Goal: Task Accomplishment & Management: Use online tool/utility

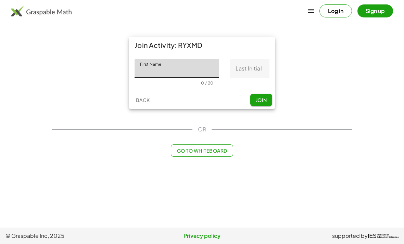
click at [141, 73] on input "First Name" at bounding box center [177, 68] width 85 height 19
type input "*********"
click at [254, 71] on input "Last Initial" at bounding box center [249, 68] width 39 height 19
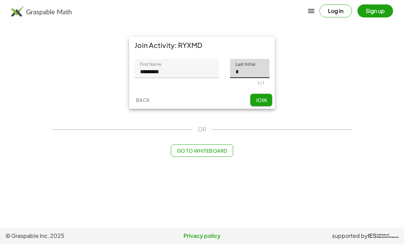
type input "*"
click at [267, 95] on button "Join" at bounding box center [262, 100] width 22 height 12
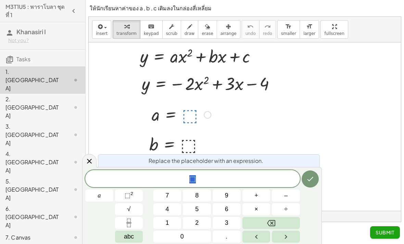
click at [287, 196] on span "–" at bounding box center [285, 195] width 3 height 9
click at [200, 222] on button "2" at bounding box center [197, 223] width 28 height 12
click at [310, 181] on icon "Done" at bounding box center [310, 179] width 8 height 8
click at [228, 221] on span "3" at bounding box center [226, 223] width 3 height 9
click at [303, 180] on button "Done" at bounding box center [310, 179] width 17 height 17
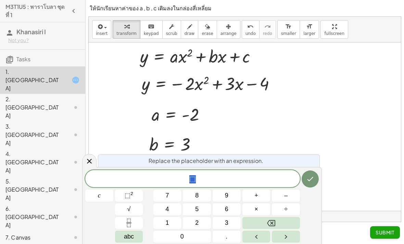
click at [287, 196] on span "–" at bounding box center [285, 195] width 3 height 9
click at [171, 206] on button "4" at bounding box center [168, 210] width 28 height 12
click at [310, 176] on icon "Done" at bounding box center [310, 179] width 8 height 8
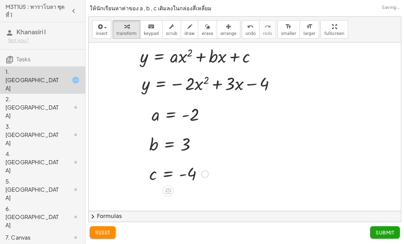
scroll to position [22, 0]
click at [380, 230] on span "Submit" at bounding box center [385, 233] width 19 height 6
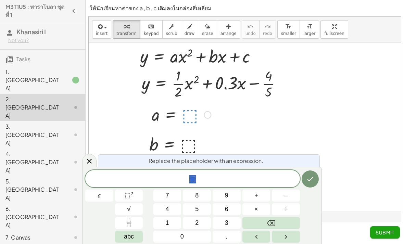
click at [134, 224] on button "Fraction" at bounding box center [129, 223] width 28 height 12
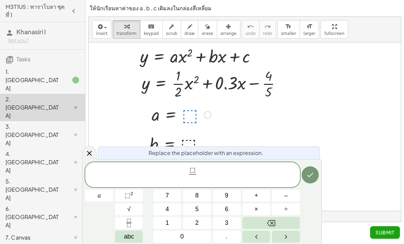
click at [192, 170] on span "⬚" at bounding box center [193, 171] width 6 height 8
click at [173, 220] on button "1" at bounding box center [168, 223] width 28 height 12
click at [194, 179] on span at bounding box center [192, 178] width 11 height 9
click at [202, 223] on button "2" at bounding box center [197, 223] width 28 height 12
click at [195, 168] on span "⬚" at bounding box center [195, 171] width 6 height 8
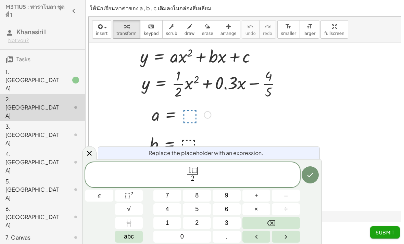
click at [281, 224] on button "Backspace" at bounding box center [272, 223] width 58 height 12
click at [312, 176] on icon "Done" at bounding box center [310, 175] width 8 height 8
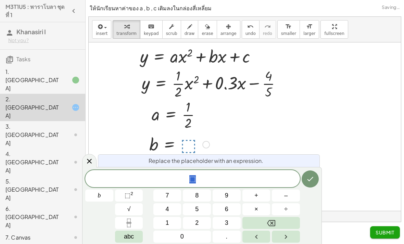
click at [185, 234] on button "0" at bounding box center [183, 237] width 58 height 12
click at [230, 231] on button "." at bounding box center [227, 237] width 28 height 12
click at [230, 231] on div "0 . ​ b 7 8 9 + – 4 5 6 × ÷ ⬚ 2 √ abc 1 2 3 0 ." at bounding box center [202, 206] width 234 height 73
click at [233, 221] on button "3" at bounding box center [227, 223] width 28 height 12
click at [310, 183] on icon "Done" at bounding box center [310, 179] width 8 height 8
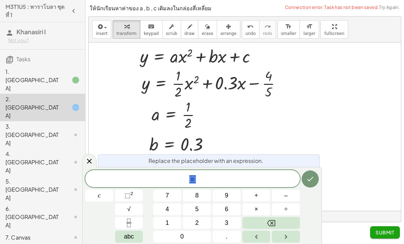
click at [288, 196] on span "–" at bounding box center [285, 195] width 3 height 9
click at [135, 222] on button "Fraction" at bounding box center [129, 223] width 28 height 12
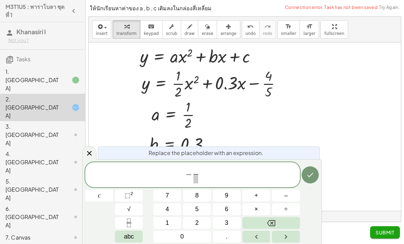
click at [175, 209] on button "4" at bounding box center [168, 210] width 28 height 12
click at [197, 179] on span at bounding box center [195, 178] width 5 height 9
click at [202, 209] on button "5" at bounding box center [197, 210] width 28 height 12
click at [312, 178] on icon "Done" at bounding box center [310, 175] width 8 height 8
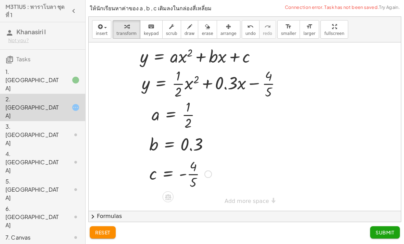
click at [384, 232] on span "Submit" at bounding box center [385, 233] width 19 height 6
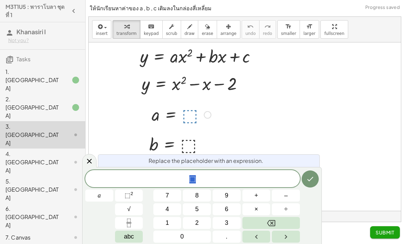
click at [176, 220] on button "1" at bounding box center [168, 223] width 28 height 12
click at [313, 183] on icon "Done" at bounding box center [310, 179] width 8 height 8
click at [296, 193] on button "–" at bounding box center [286, 196] width 28 height 12
click at [170, 223] on button "1" at bounding box center [168, 223] width 28 height 12
click at [315, 181] on button "Done" at bounding box center [310, 179] width 17 height 17
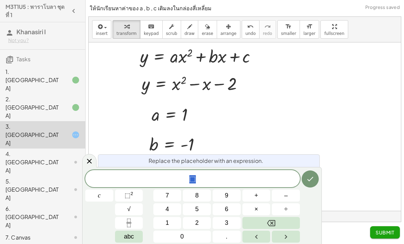
click at [288, 195] on span "–" at bounding box center [285, 195] width 3 height 9
click at [192, 214] on button "5" at bounding box center [197, 210] width 28 height 12
click at [315, 179] on button "Done" at bounding box center [310, 179] width 17 height 17
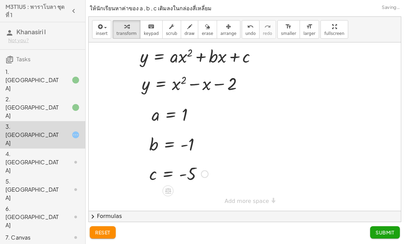
click at [380, 231] on span "Submit" at bounding box center [385, 233] width 19 height 6
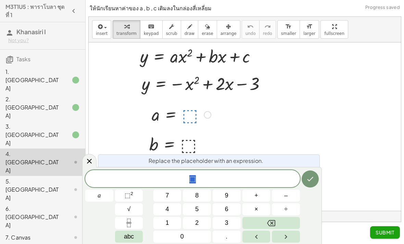
click at [287, 196] on span "–" at bounding box center [285, 195] width 3 height 9
click at [171, 221] on button "1" at bounding box center [168, 223] width 28 height 12
click at [316, 178] on button "Done" at bounding box center [310, 179] width 17 height 17
click at [206, 221] on button "2" at bounding box center [197, 223] width 28 height 12
click at [310, 180] on icon "Done" at bounding box center [310, 179] width 8 height 8
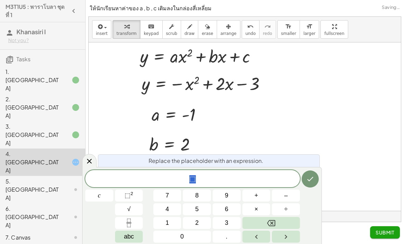
click at [287, 194] on span "–" at bounding box center [285, 195] width 3 height 9
click at [224, 218] on button "3" at bounding box center [227, 223] width 28 height 12
click at [307, 177] on icon "Done" at bounding box center [310, 179] width 8 height 8
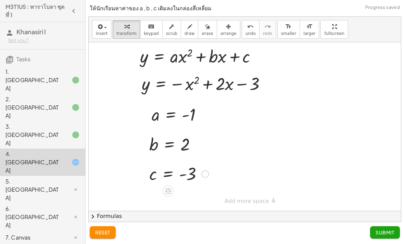
click at [380, 230] on span "Submit" at bounding box center [385, 233] width 19 height 6
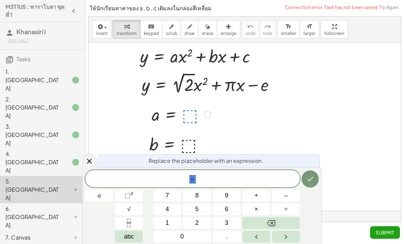
click at [128, 210] on span "√" at bounding box center [128, 209] width 3 height 9
click at [197, 222] on span "2" at bounding box center [196, 223] width 3 height 9
click at [271, 227] on icon "Backspace" at bounding box center [271, 223] width 8 height 8
click at [202, 221] on button "2" at bounding box center [197, 223] width 28 height 12
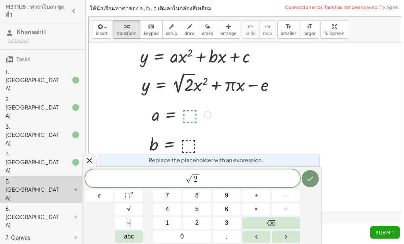
click at [311, 178] on icon "Done" at bounding box center [310, 179] width 8 height 8
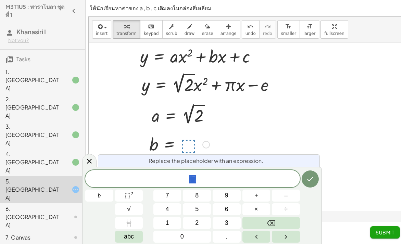
click at [135, 232] on button "abc" at bounding box center [129, 237] width 28 height 12
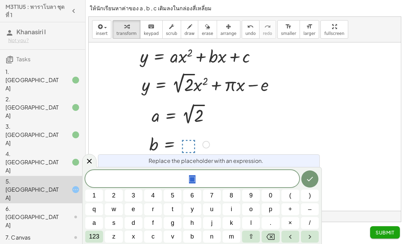
click at [99, 236] on span "123" at bounding box center [94, 236] width 10 height 9
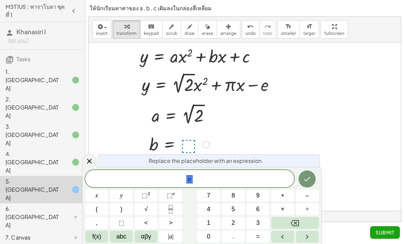
click at [119, 234] on span "abc" at bounding box center [122, 236] width 10 height 9
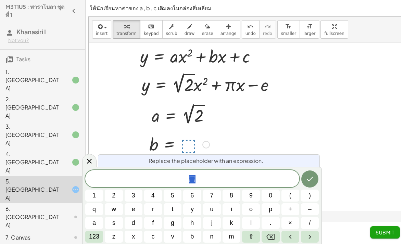
click at [99, 237] on span "123" at bounding box center [94, 236] width 10 height 9
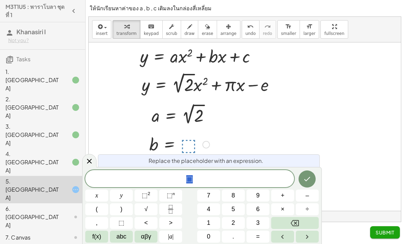
click at [145, 232] on span "αβγ" at bounding box center [146, 236] width 10 height 9
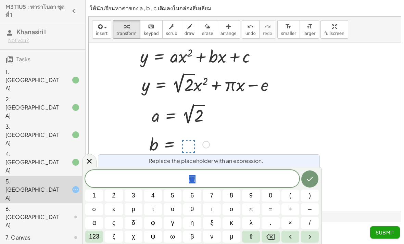
click at [253, 204] on button "π" at bounding box center [251, 210] width 18 height 12
click at [309, 183] on button "Done" at bounding box center [310, 179] width 17 height 17
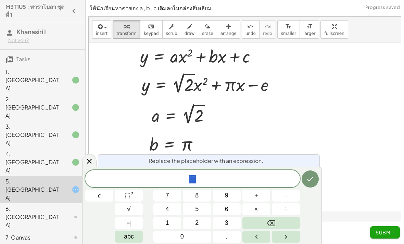
click at [136, 236] on button "abc" at bounding box center [129, 237] width 28 height 12
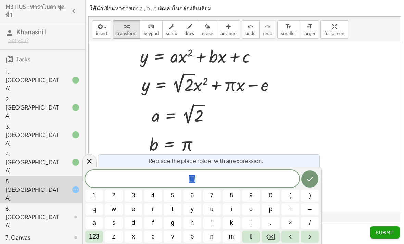
click at [93, 238] on span "123" at bounding box center [94, 236] width 10 height 9
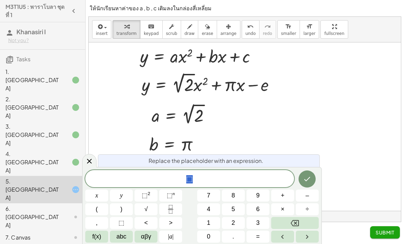
click at [143, 234] on span "αβγ" at bounding box center [146, 236] width 10 height 9
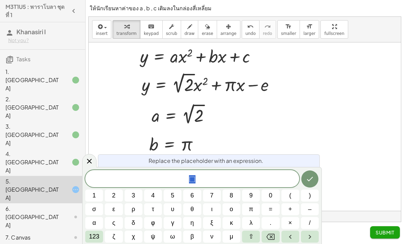
click at [4, 16] on div "M3T1U5 : พาราโบลา ชุดที่ 1" at bounding box center [43, 11] width 80 height 16
click at [93, 232] on button "123" at bounding box center [94, 237] width 18 height 12
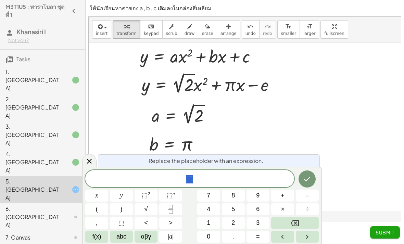
click at [125, 234] on span "abc" at bounding box center [122, 236] width 10 height 9
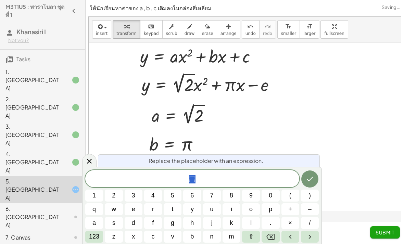
click at [137, 208] on button "e" at bounding box center [134, 210] width 18 height 12
click at [305, 178] on button "Done" at bounding box center [310, 179] width 17 height 17
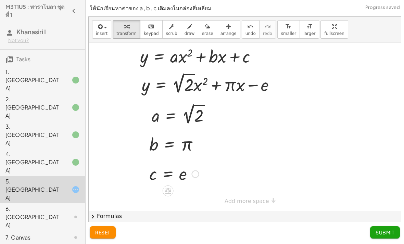
click at [383, 229] on button "Submit" at bounding box center [385, 233] width 30 height 12
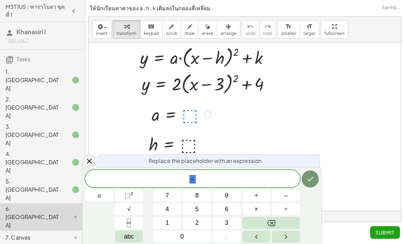
click at [197, 223] on span "2" at bounding box center [196, 223] width 3 height 9
click at [309, 173] on button "Done" at bounding box center [310, 179] width 17 height 17
click at [287, 195] on span "–" at bounding box center [285, 195] width 3 height 9
click at [227, 221] on span "3" at bounding box center [226, 223] width 3 height 9
click at [304, 176] on button "Done" at bounding box center [310, 179] width 17 height 17
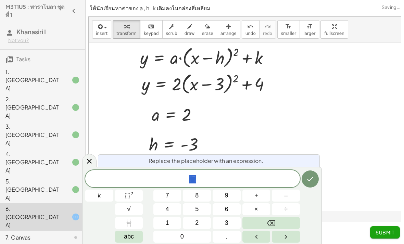
click at [171, 205] on button "4" at bounding box center [168, 210] width 28 height 12
click at [309, 180] on icon "Done" at bounding box center [310, 179] width 8 height 8
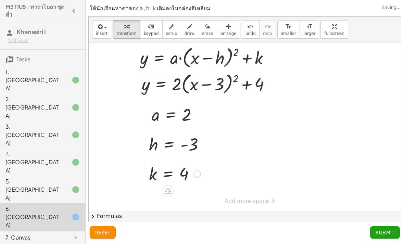
click at [381, 227] on button "Submit" at bounding box center [385, 233] width 30 height 12
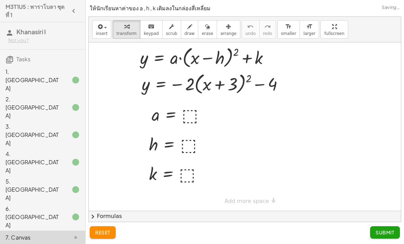
click at [3, 41] on h3 "Khanasiri I Not you?" at bounding box center [42, 35] width 85 height 27
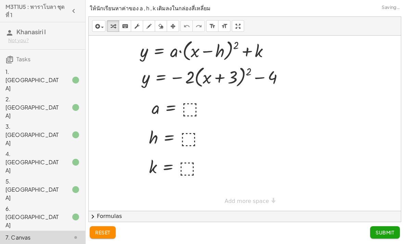
scroll to position [0, 0]
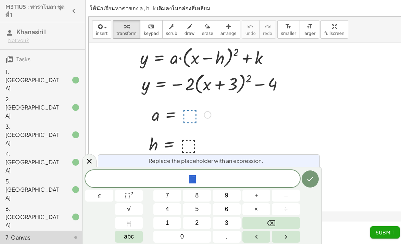
click at [288, 199] on button "–" at bounding box center [286, 196] width 28 height 12
click at [193, 222] on button "2" at bounding box center [197, 223] width 28 height 12
click at [310, 179] on icon "Done" at bounding box center [310, 179] width 8 height 8
click at [231, 219] on button "3" at bounding box center [227, 223] width 28 height 12
click at [313, 177] on icon "Done" at bounding box center [310, 179] width 8 height 8
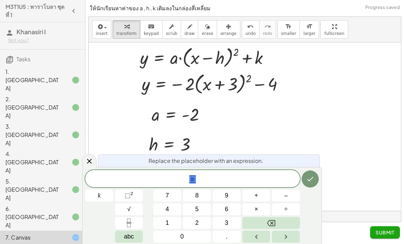
click at [280, 199] on button "–" at bounding box center [286, 196] width 28 height 12
click at [175, 205] on button "4" at bounding box center [168, 210] width 28 height 12
click at [311, 183] on icon "Done" at bounding box center [310, 179] width 8 height 8
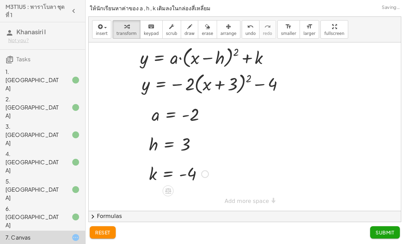
scroll to position [22, 0]
click at [379, 231] on span "Submit" at bounding box center [385, 233] width 19 height 6
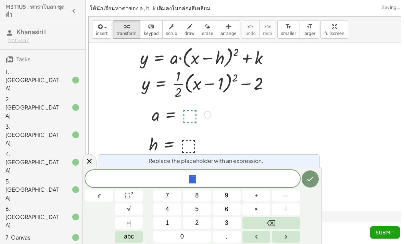
click at [130, 221] on icon "Fraction" at bounding box center [129, 223] width 9 height 9
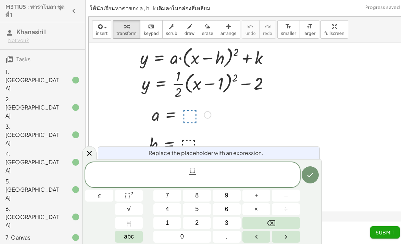
click at [195, 169] on span "⬚" at bounding box center [193, 171] width 6 height 8
click at [170, 224] on button "1" at bounding box center [168, 223] width 28 height 12
click at [273, 224] on icon "Backspace" at bounding box center [271, 223] width 8 height 6
click at [163, 224] on button "1" at bounding box center [168, 223] width 28 height 12
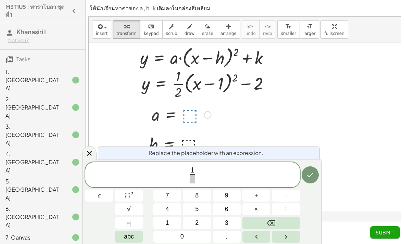
click at [190, 182] on span at bounding box center [192, 178] width 5 height 9
click at [202, 223] on button "2" at bounding box center [197, 223] width 28 height 12
click at [312, 178] on icon "Done" at bounding box center [310, 175] width 8 height 8
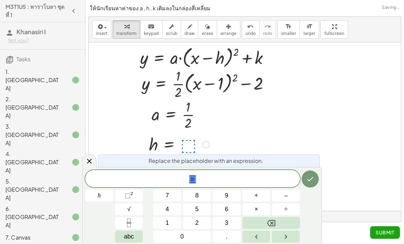
click at [287, 199] on span "–" at bounding box center [285, 195] width 3 height 9
click at [170, 222] on button "1" at bounding box center [168, 223] width 28 height 12
click at [308, 179] on icon "Done" at bounding box center [310, 179] width 8 height 8
click at [285, 198] on span "–" at bounding box center [285, 195] width 3 height 9
click at [195, 219] on button "2" at bounding box center [197, 223] width 28 height 12
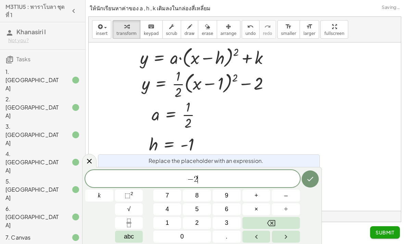
click at [309, 176] on icon "Done" at bounding box center [310, 179] width 8 height 8
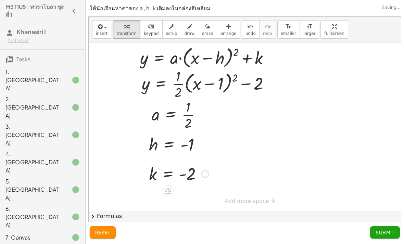
click at [383, 230] on span "Submit" at bounding box center [385, 233] width 19 height 6
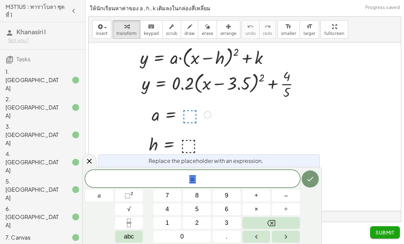
click at [195, 233] on button "0" at bounding box center [183, 237] width 58 height 12
click at [228, 229] on button "3" at bounding box center [227, 223] width 28 height 12
click at [203, 222] on button "2" at bounding box center [197, 223] width 28 height 12
click at [291, 223] on button "Backspace" at bounding box center [272, 223] width 58 height 12
click at [290, 223] on button "Backspace" at bounding box center [272, 223] width 58 height 12
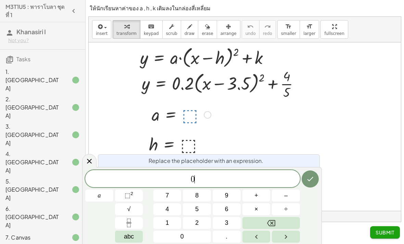
click at [233, 229] on button "3" at bounding box center [227, 223] width 28 height 12
click at [282, 221] on button "Backspace" at bounding box center [272, 223] width 58 height 12
click at [239, 236] on button "." at bounding box center [227, 237] width 28 height 12
click at [203, 221] on button "2" at bounding box center [197, 223] width 28 height 12
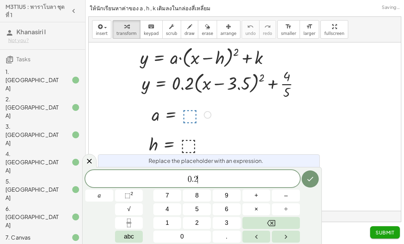
click at [314, 183] on button "Done" at bounding box center [310, 179] width 17 height 17
click at [291, 195] on button "–" at bounding box center [286, 196] width 28 height 12
click at [230, 224] on button "3" at bounding box center [227, 223] width 28 height 12
click at [229, 224] on button "3" at bounding box center [227, 223] width 28 height 12
click at [197, 204] on button "5" at bounding box center [197, 210] width 28 height 12
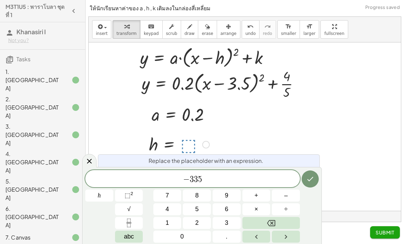
click at [281, 222] on button "Backspace" at bounding box center [272, 223] width 58 height 12
click at [230, 232] on button "." at bounding box center [227, 237] width 28 height 12
click at [197, 206] on span "5" at bounding box center [196, 209] width 3 height 9
click at [315, 177] on button "Done" at bounding box center [310, 179] width 17 height 17
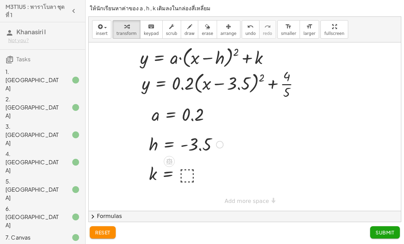
scroll to position [5, 0]
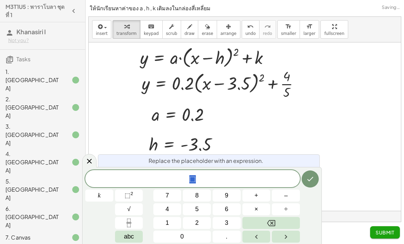
click at [136, 221] on button "Fraction" at bounding box center [129, 223] width 28 height 12
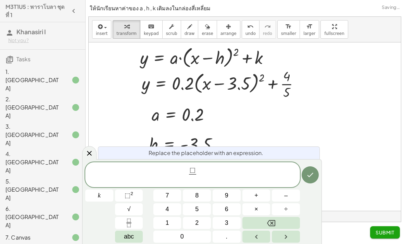
click at [205, 211] on button "5" at bounding box center [197, 210] width 28 height 12
click at [193, 168] on span "⬚" at bounding box center [193, 171] width 6 height 8
click at [266, 223] on button "Backspace" at bounding box center [272, 223] width 58 height 12
click at [173, 210] on button "4" at bounding box center [168, 210] width 28 height 12
click at [313, 178] on icon "Done" at bounding box center [310, 175] width 8 height 8
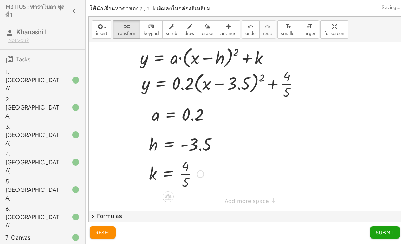
click at [381, 230] on span "Submit" at bounding box center [385, 233] width 19 height 6
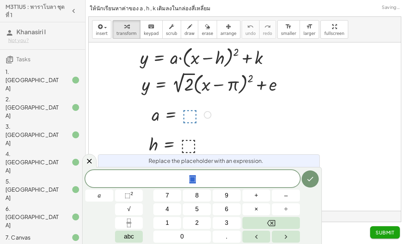
click at [133, 208] on button "√" at bounding box center [129, 210] width 28 height 12
click at [197, 220] on span "2" at bounding box center [196, 223] width 3 height 9
click at [277, 223] on button "Backspace" at bounding box center [272, 223] width 58 height 12
click at [202, 220] on button "2" at bounding box center [197, 223] width 28 height 12
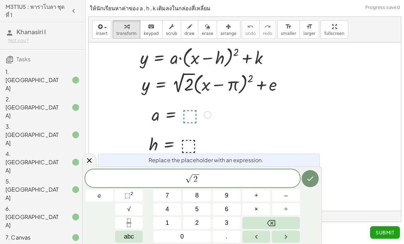
click at [309, 180] on icon "Done" at bounding box center [310, 179] width 8 height 8
click at [133, 233] on span "abc" at bounding box center [129, 236] width 10 height 9
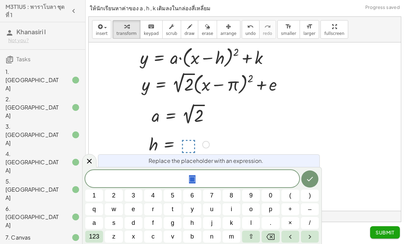
click at [100, 234] on button "123" at bounding box center [94, 237] width 18 height 12
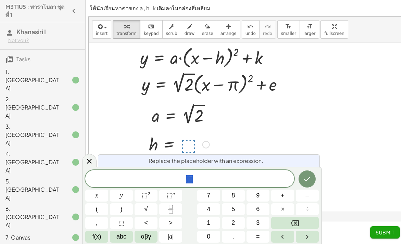
click at [145, 238] on span "αβγ" at bounding box center [146, 236] width 10 height 9
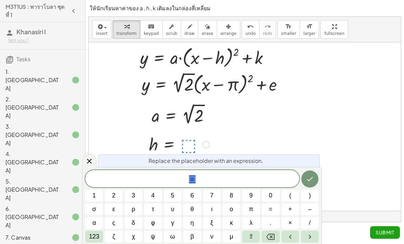
click at [254, 215] on button "π" at bounding box center [251, 210] width 18 height 12
click at [308, 179] on icon "Done" at bounding box center [310, 179] width 8 height 8
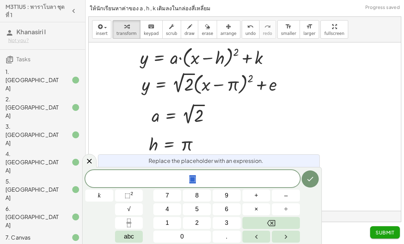
click at [138, 236] on button "abc" at bounding box center [129, 237] width 28 height 12
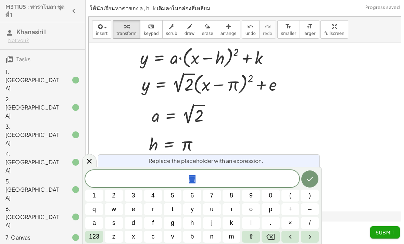
click at [137, 208] on button "e" at bounding box center [134, 210] width 18 height 12
click at [311, 179] on icon "Done" at bounding box center [310, 179] width 6 height 4
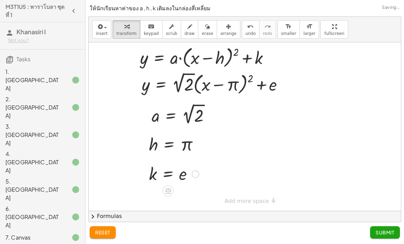
click at [382, 230] on span "Submit" at bounding box center [385, 233] width 19 height 6
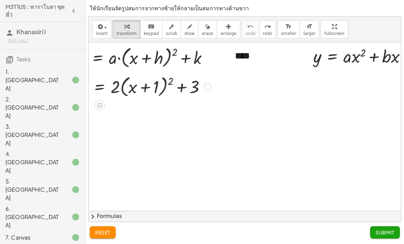
scroll to position [0, 33]
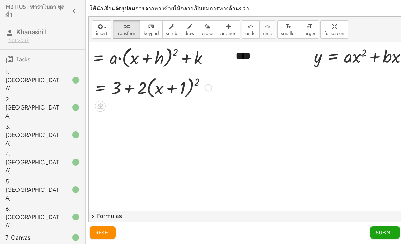
click at [131, 73] on div at bounding box center [147, 86] width 138 height 26
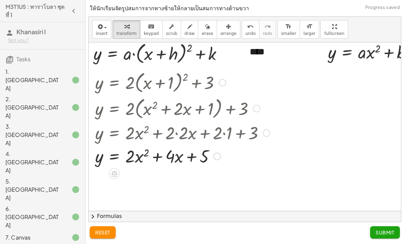
scroll to position [3, 17]
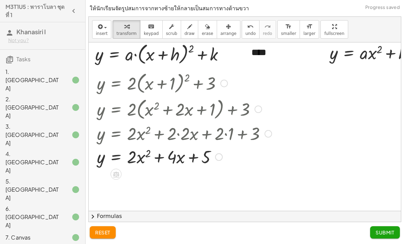
click at [378, 230] on span "Submit" at bounding box center [385, 233] width 19 height 6
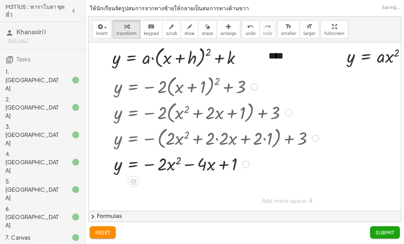
scroll to position [0, 0]
click at [380, 231] on span "Submit" at bounding box center [385, 233] width 19 height 6
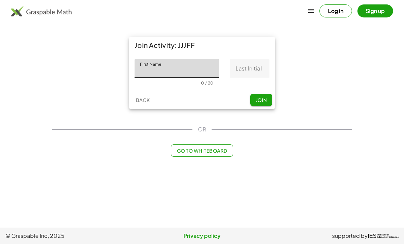
click at [185, 75] on input "First Name" at bounding box center [177, 68] width 85 height 19
type input "*********"
click at [247, 71] on input "Last Initial" at bounding box center [249, 68] width 39 height 19
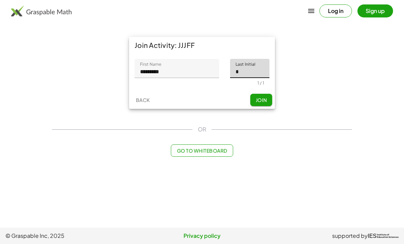
type input "*"
click at [266, 94] on button "Join" at bounding box center [262, 100] width 22 height 12
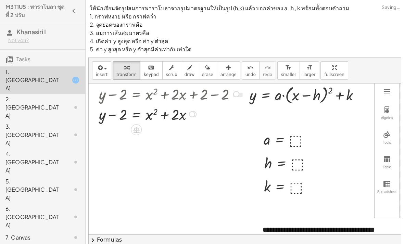
scroll to position [4, 0]
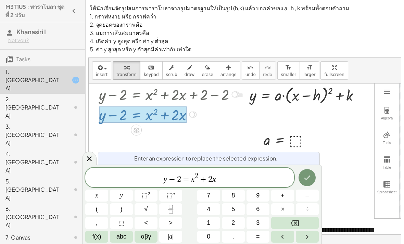
click at [281, 198] on span "+" at bounding box center [283, 195] width 4 height 9
click at [210, 224] on span "1" at bounding box center [208, 223] width 3 height 9
click at [253, 179] on span "y − 2 + 1 ​ = x 2 + 2 x" at bounding box center [189, 178] width 209 height 12
click at [282, 197] on span "+" at bounding box center [283, 195] width 4 height 9
click at [210, 221] on span "1" at bounding box center [208, 223] width 3 height 9
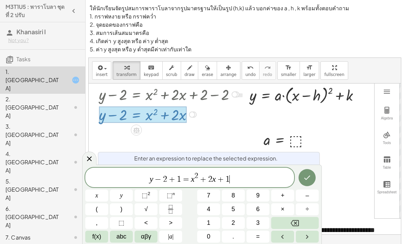
click at [307, 176] on icon "Done" at bounding box center [307, 178] width 8 height 8
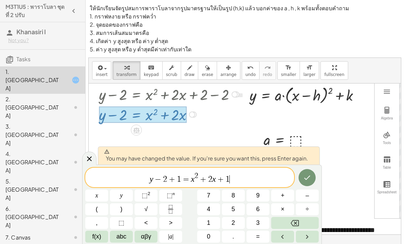
click at [310, 177] on icon "Done" at bounding box center [308, 178] width 6 height 4
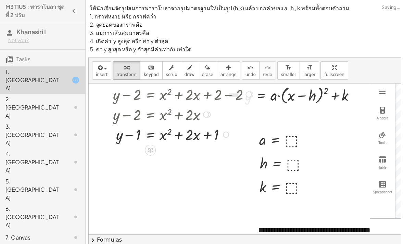
scroll to position [0, 3]
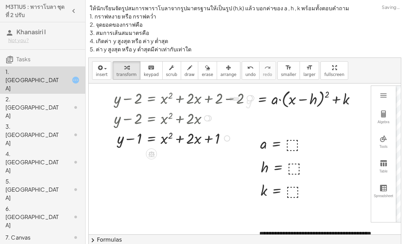
click at [114, 239] on button "chevron_right Formulas" at bounding box center [245, 240] width 313 height 11
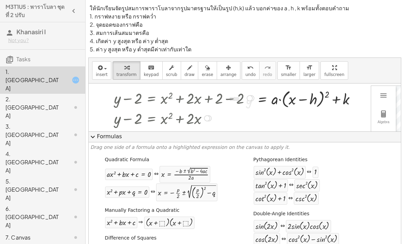
click at [111, 132] on button "expand_more Formulas" at bounding box center [245, 137] width 313 height 11
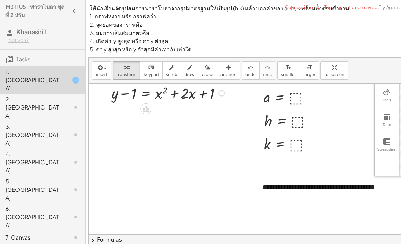
scroll to position [48, 0]
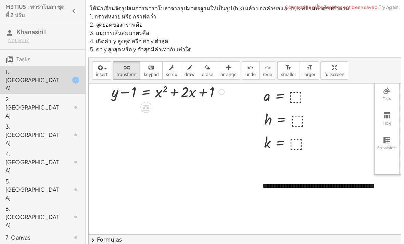
click at [112, 239] on button "chevron_right Formulas" at bounding box center [245, 240] width 313 height 11
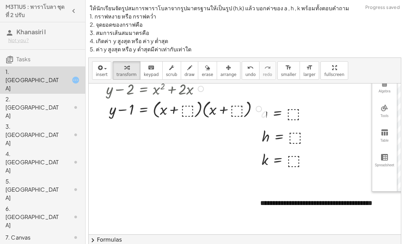
scroll to position [31, 3]
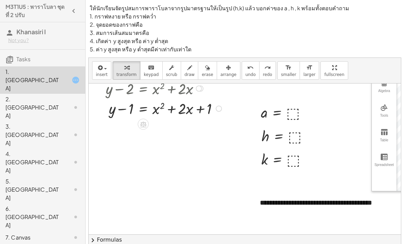
click at [114, 237] on button "chevron_right Formulas" at bounding box center [245, 240] width 313 height 11
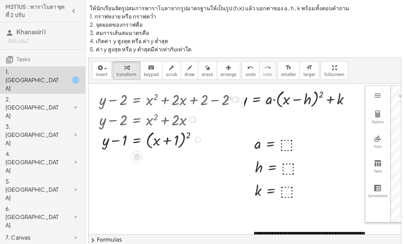
scroll to position [0, 0]
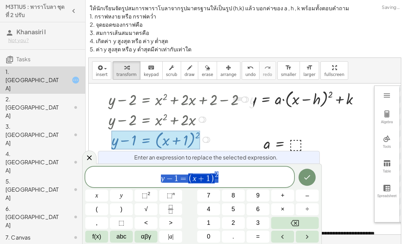
click at [236, 179] on span "y − 1 = ( x + 1 ) 2" at bounding box center [189, 177] width 209 height 13
click at [283, 197] on span "+" at bounding box center [283, 195] width 4 height 9
click at [210, 222] on span "1" at bounding box center [208, 223] width 3 height 9
click at [309, 176] on icon "Done" at bounding box center [307, 177] width 8 height 8
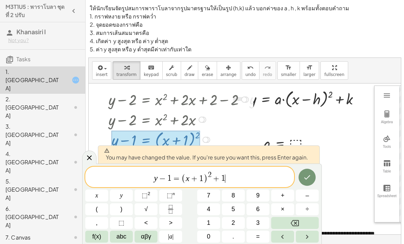
click at [308, 175] on icon "Done" at bounding box center [307, 177] width 8 height 8
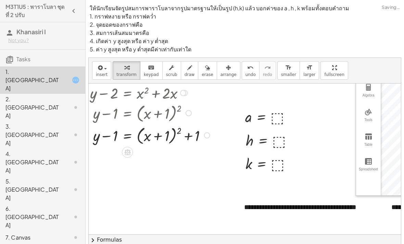
scroll to position [27, 19]
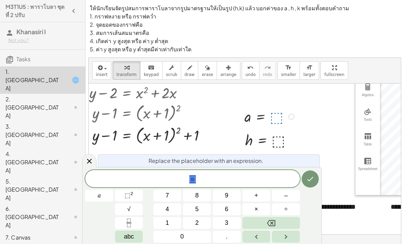
click at [170, 222] on button "1" at bounding box center [168, 223] width 28 height 12
click at [315, 180] on button "Done" at bounding box center [310, 179] width 17 height 17
click at [294, 196] on button "–" at bounding box center [286, 196] width 28 height 12
click at [172, 221] on button "1" at bounding box center [168, 223] width 28 height 12
click at [310, 178] on icon "Done" at bounding box center [310, 179] width 8 height 8
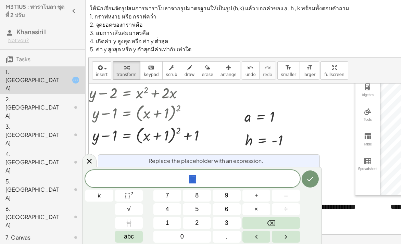
click at [169, 223] on button "1" at bounding box center [168, 223] width 28 height 12
click at [308, 177] on icon "Done" at bounding box center [310, 179] width 8 height 8
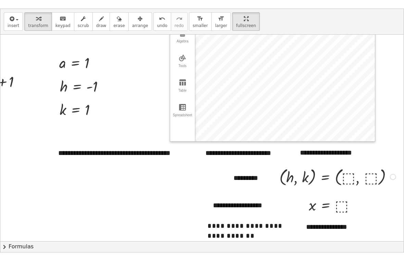
scroll to position [4, 0]
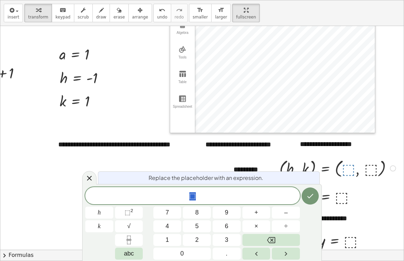
click at [92, 179] on icon at bounding box center [89, 178] width 8 height 8
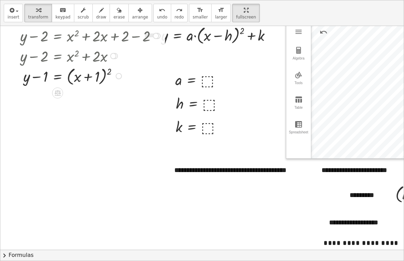
click at [31, 244] on button "chevron_right Formulas" at bounding box center [202, 255] width 404 height 11
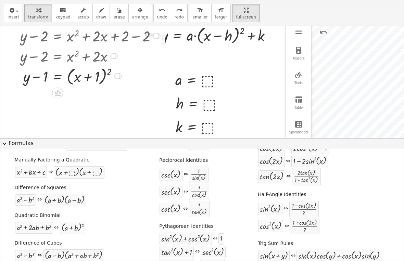
click at [23, 138] on button "expand_more Formulas" at bounding box center [202, 143] width 404 height 11
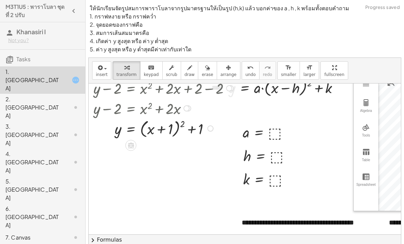
scroll to position [12, 26]
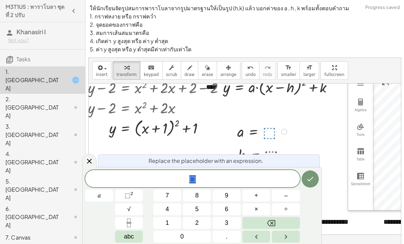
click at [171, 224] on button "1" at bounding box center [168, 223] width 28 height 12
click at [309, 180] on icon "Done" at bounding box center [311, 179] width 6 height 4
click at [285, 197] on span "–" at bounding box center [285, 195] width 3 height 9
click at [170, 219] on button "1" at bounding box center [168, 223] width 28 height 12
click at [312, 179] on icon "Done" at bounding box center [311, 179] width 6 height 4
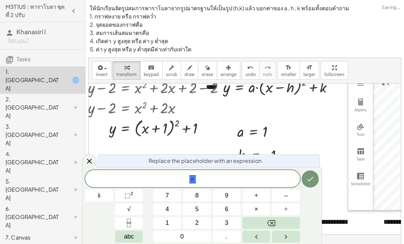
click at [171, 226] on button "1" at bounding box center [168, 223] width 28 height 12
click at [311, 179] on icon "Done" at bounding box center [310, 179] width 8 height 8
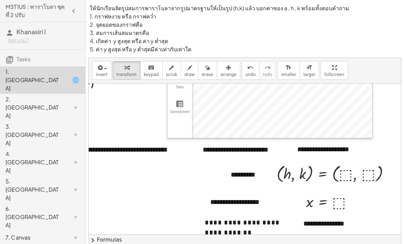
scroll to position [85, 207]
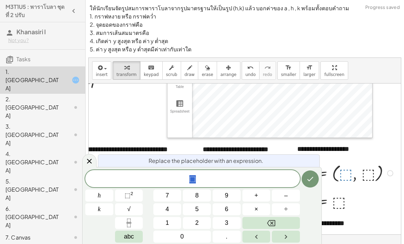
click at [290, 195] on button "–" at bounding box center [286, 196] width 28 height 12
click at [168, 215] on button "4" at bounding box center [168, 210] width 28 height 12
click at [279, 219] on button "Backspace" at bounding box center [272, 223] width 58 height 12
click at [170, 223] on button "1" at bounding box center [168, 223] width 28 height 12
click at [310, 180] on icon "Done" at bounding box center [310, 179] width 8 height 8
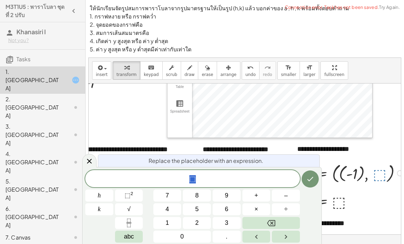
click at [170, 219] on button "1" at bounding box center [168, 223] width 28 height 12
click at [313, 182] on icon "Done" at bounding box center [310, 179] width 8 height 8
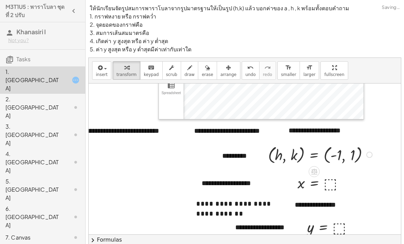
scroll to position [108, 216]
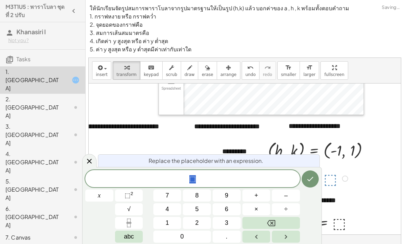
click at [289, 195] on button "–" at bounding box center [286, 196] width 28 height 12
click at [170, 221] on button "1" at bounding box center [168, 223] width 28 height 12
click at [308, 178] on icon "Done" at bounding box center [310, 179] width 8 height 8
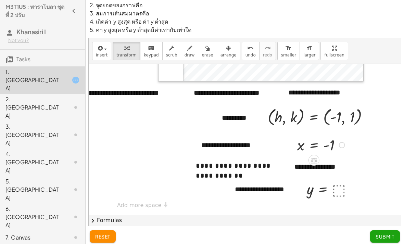
scroll to position [122, 217]
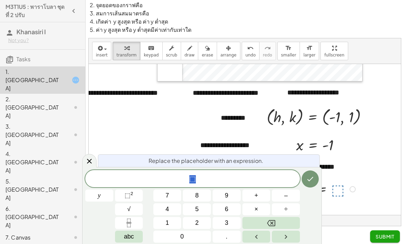
click at [170, 221] on button "1" at bounding box center [168, 223] width 28 height 12
click at [312, 176] on icon "Done" at bounding box center [310, 179] width 8 height 8
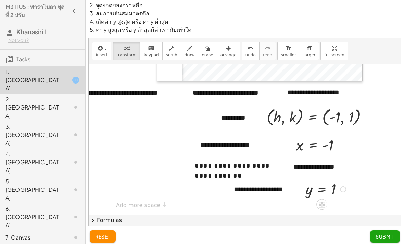
click at [380, 232] on button "Submit" at bounding box center [385, 237] width 30 height 12
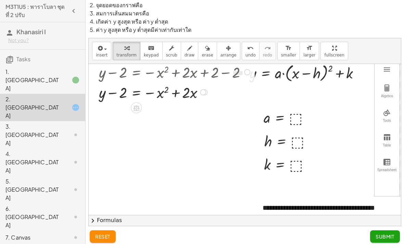
scroll to position [7, 0]
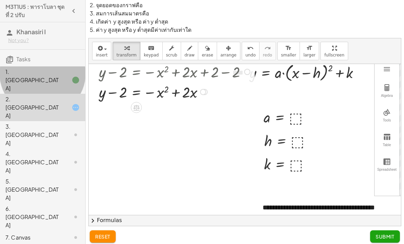
click at [73, 76] on icon at bounding box center [76, 80] width 8 height 8
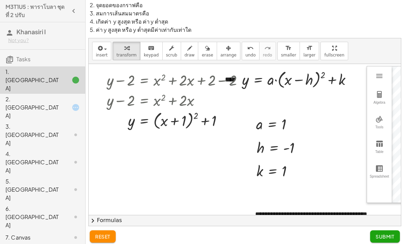
scroll to position [0, 8]
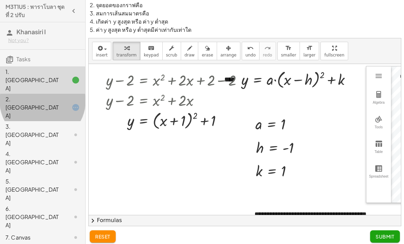
click at [69, 103] on div at bounding box center [70, 107] width 19 height 8
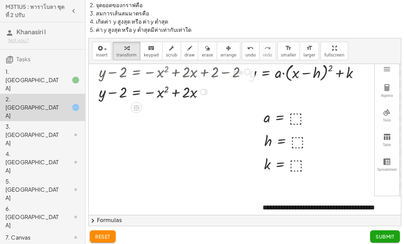
scroll to position [0, 0]
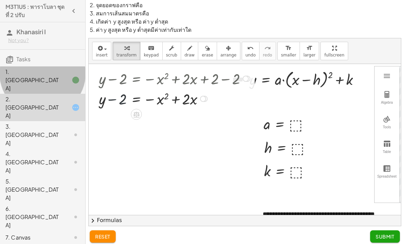
click at [76, 76] on icon at bounding box center [76, 80] width 8 height 8
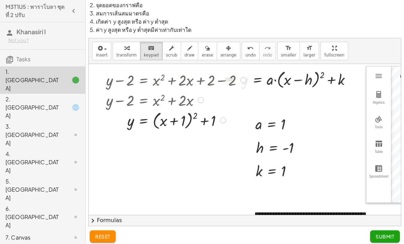
click at [147, 100] on div at bounding box center [177, 100] width 149 height 20
click at [144, 101] on div at bounding box center [177, 100] width 149 height 20
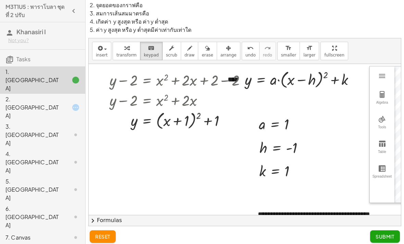
scroll to position [0, 3]
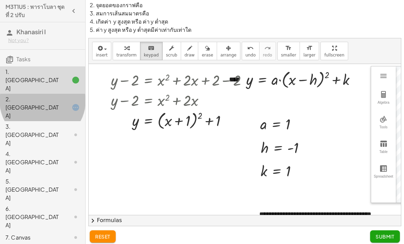
click at [64, 103] on div at bounding box center [70, 107] width 19 height 8
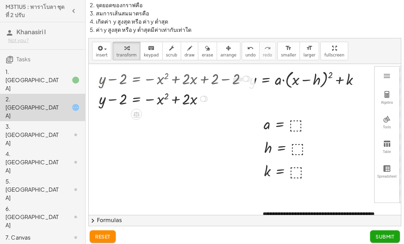
click at [118, 219] on button "chevron_right Formulas" at bounding box center [245, 220] width 313 height 11
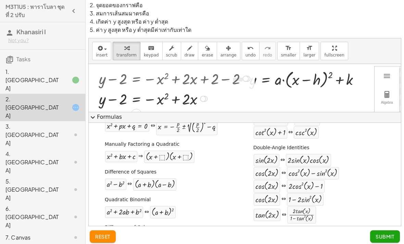
scroll to position [47, 0]
click at [116, 112] on button "expand_more Formulas" at bounding box center [245, 117] width 313 height 11
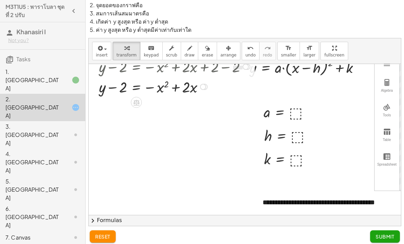
scroll to position [0, 0]
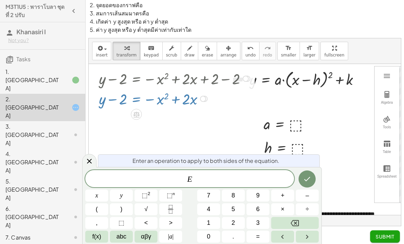
click at [90, 159] on icon at bounding box center [89, 161] width 8 height 8
click at [94, 159] on div at bounding box center [89, 160] width 14 height 13
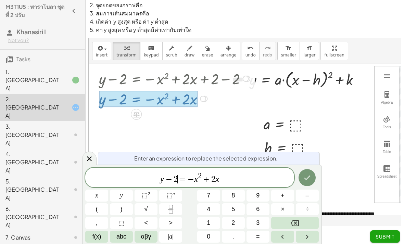
click at [303, 200] on button "–" at bounding box center [307, 196] width 23 height 12
click at [212, 224] on button "1" at bounding box center [208, 223] width 23 height 12
click at [292, 222] on icon "Backspace" at bounding box center [295, 223] width 8 height 8
click at [284, 195] on span "+" at bounding box center [283, 195] width 4 height 9
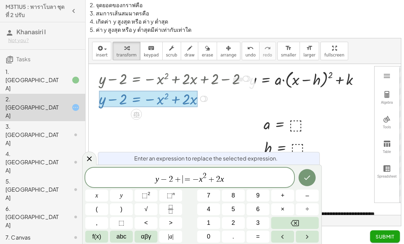
click at [215, 221] on button "1" at bounding box center [208, 223] width 23 height 12
click at [252, 178] on span "y − 2 + 1 ​ = − x 2 + 2 x" at bounding box center [189, 178] width 209 height 12
click at [286, 193] on button "+" at bounding box center [282, 196] width 23 height 12
click at [208, 222] on span "1" at bounding box center [208, 223] width 3 height 9
click at [307, 178] on icon "Done" at bounding box center [307, 178] width 8 height 8
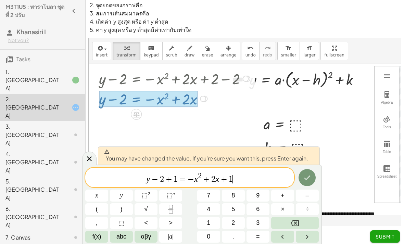
click at [314, 175] on button "Done" at bounding box center [307, 177] width 17 height 17
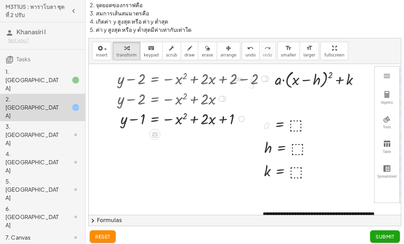
click at [117, 218] on button "chevron_right Formulas" at bounding box center [245, 220] width 313 height 11
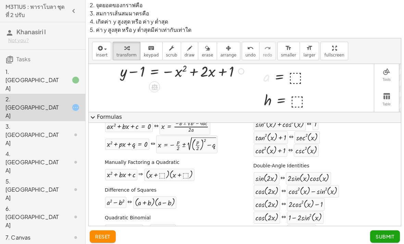
scroll to position [22, 0]
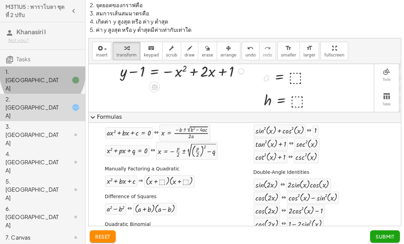
click at [73, 76] on icon at bounding box center [76, 80] width 8 height 8
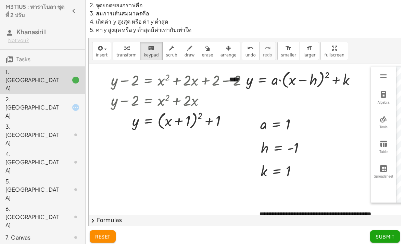
click at [75, 103] on icon at bounding box center [76, 107] width 8 height 8
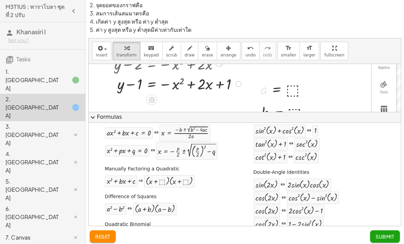
scroll to position [32, 3]
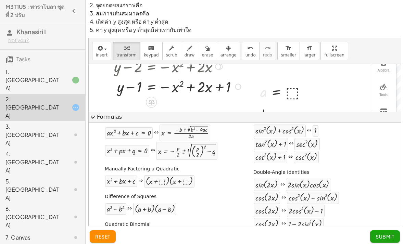
click at [108, 112] on button "expand_more Formulas" at bounding box center [245, 117] width 313 height 11
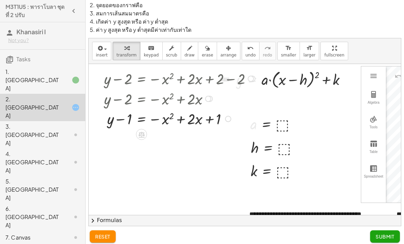
scroll to position [0, 13]
click at [124, 220] on button "chevron_right Formulas" at bounding box center [245, 220] width 313 height 11
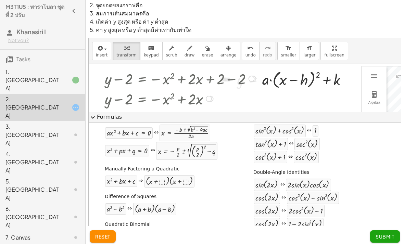
click at [111, 112] on button "expand_more Formulas" at bounding box center [245, 117] width 313 height 11
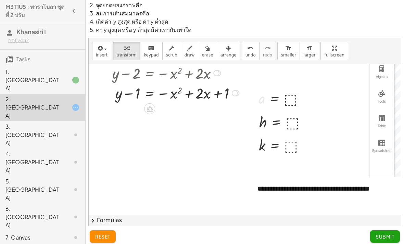
scroll to position [40, 10]
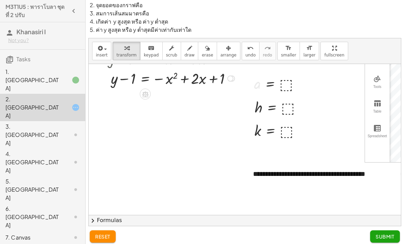
click at [119, 218] on button "chevron_right Formulas" at bounding box center [245, 220] width 313 height 11
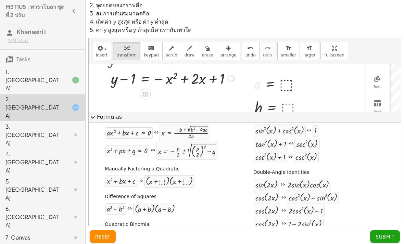
click at [115, 112] on button "expand_more Formulas" at bounding box center [245, 117] width 313 height 11
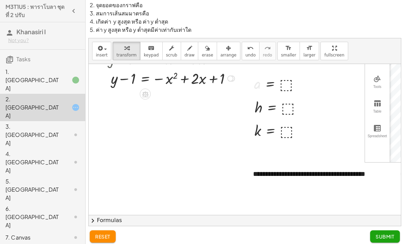
scroll to position [13, 23]
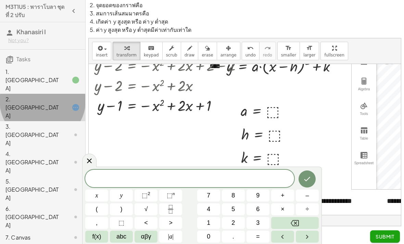
click at [74, 94] on div "2. [GEOGRAPHIC_DATA]" at bounding box center [42, 107] width 85 height 27
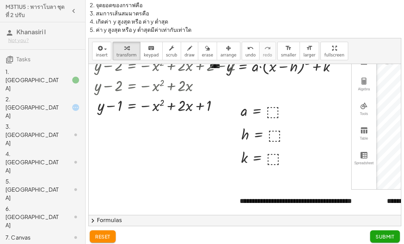
click at [109, 234] on span "reset" at bounding box center [102, 237] width 15 height 6
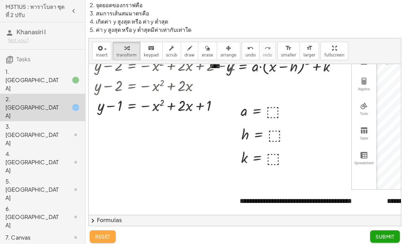
scroll to position [0, 0]
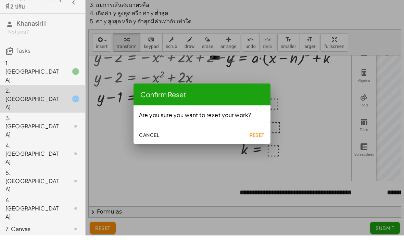
click at [256, 137] on button "Reset" at bounding box center [257, 143] width 22 height 12
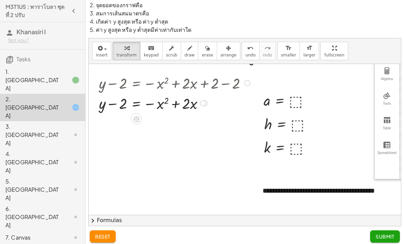
scroll to position [25, 0]
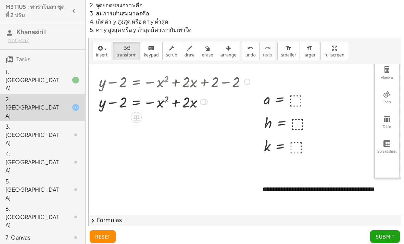
click at [116, 221] on button "chevron_right Formulas" at bounding box center [245, 220] width 313 height 11
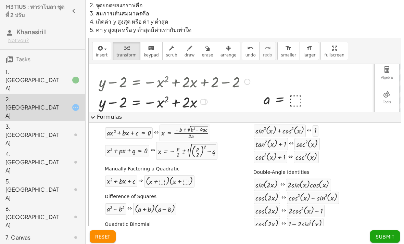
click at [118, 112] on button "expand_more Formulas" at bounding box center [245, 117] width 313 height 11
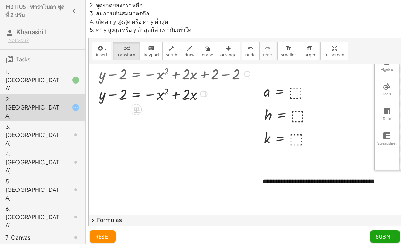
scroll to position [29, 0]
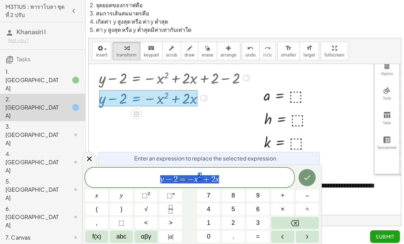
click at [241, 179] on span "y − 2 = − x 2 + 2 x" at bounding box center [189, 178] width 209 height 12
click at [287, 194] on button "+" at bounding box center [282, 196] width 23 height 12
click at [213, 219] on button "1" at bounding box center [208, 223] width 23 height 12
click at [172, 179] on span "=" at bounding box center [176, 179] width 10 height 8
click at [282, 199] on span "+" at bounding box center [283, 195] width 4 height 9
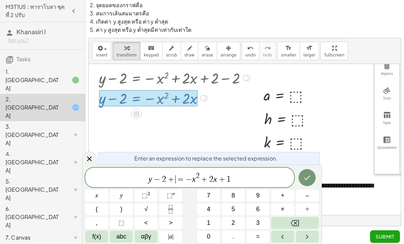
click at [208, 219] on span "1" at bounding box center [208, 223] width 3 height 9
click at [307, 180] on icon "Done" at bounding box center [308, 178] width 6 height 4
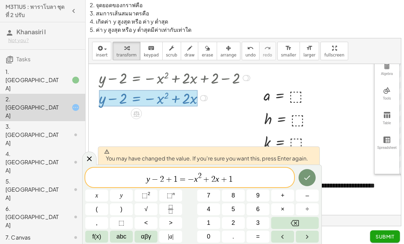
click at [305, 175] on icon "Done" at bounding box center [307, 178] width 8 height 8
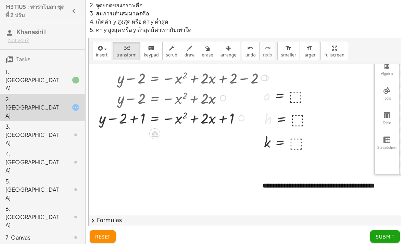
click at [112, 219] on button "chevron_right Formulas" at bounding box center [245, 220] width 313 height 11
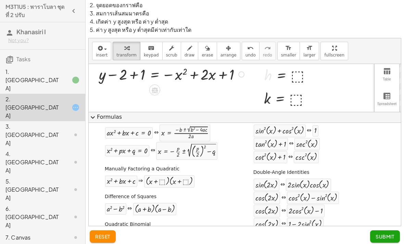
scroll to position [66, 0]
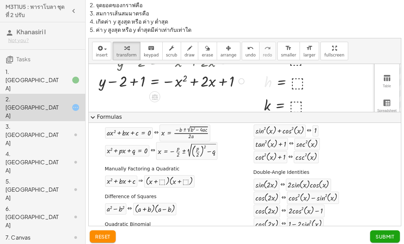
click at [118, 112] on button "expand_more Formulas" at bounding box center [245, 117] width 313 height 11
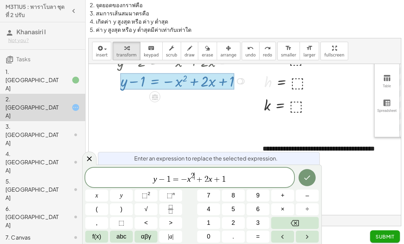
click at [194, 180] on span "2 ​" at bounding box center [193, 177] width 4 height 8
click at [194, 182] on span "y − 1 = − x 2 ​ + 2 x + 1" at bounding box center [189, 178] width 209 height 12
click at [193, 181] on span "y − 1 = − x 2 ​ + 2 x + 1" at bounding box center [189, 178] width 209 height 12
click at [174, 176] on span "=" at bounding box center [176, 179] width 10 height 8
click at [306, 197] on span "–" at bounding box center [307, 195] width 3 height 9
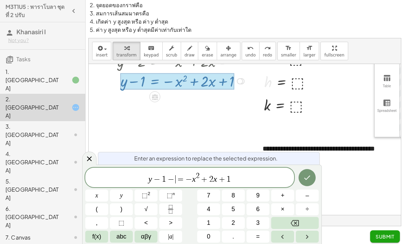
click at [209, 221] on span "1" at bounding box center [208, 223] width 3 height 9
click at [204, 181] on span "+" at bounding box center [207, 179] width 10 height 8
click at [304, 197] on button "–" at bounding box center [307, 196] width 23 height 12
click at [214, 220] on button "1" at bounding box center [208, 223] width 23 height 12
click at [310, 177] on icon "Done" at bounding box center [307, 178] width 8 height 8
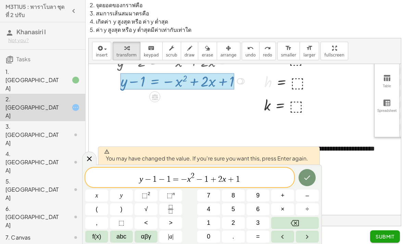
click at [309, 181] on icon "Done" at bounding box center [307, 178] width 8 height 8
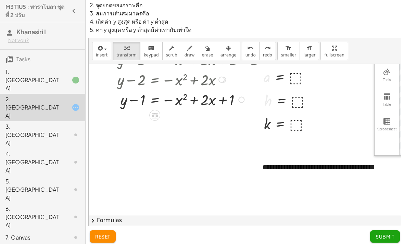
scroll to position [35, 0]
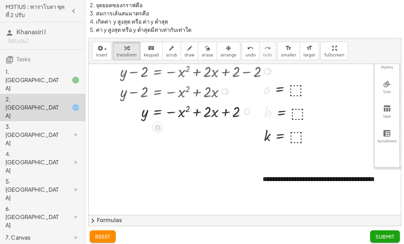
click at [116, 219] on button "chevron_right Formulas" at bounding box center [245, 220] width 313 height 11
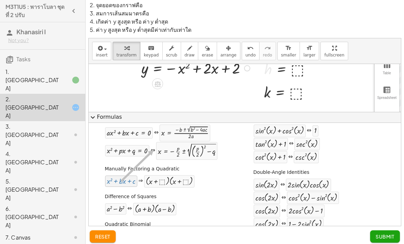
scroll to position [80, 0]
click at [114, 112] on button "expand_more Formulas" at bounding box center [245, 117] width 313 height 11
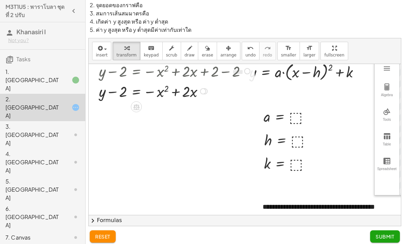
scroll to position [0, 0]
